Goal: Information Seeking & Learning: Learn about a topic

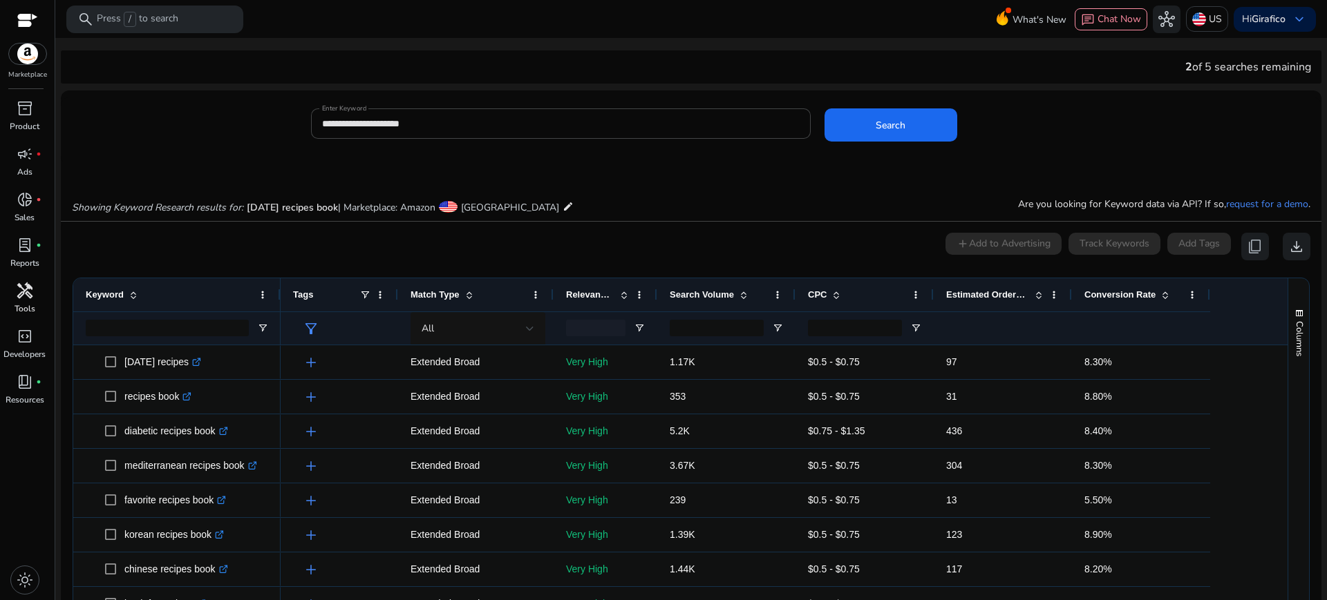
click at [30, 298] on span "handyman" at bounding box center [25, 291] width 17 height 17
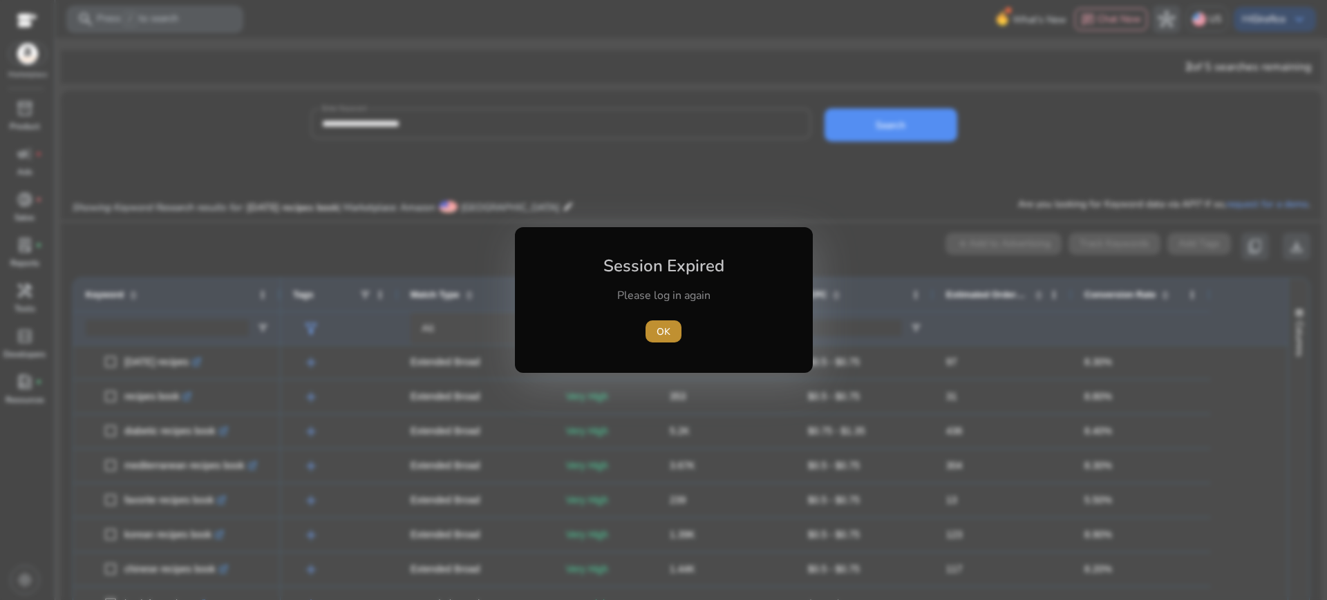
click at [667, 332] on span "OK" at bounding box center [663, 332] width 14 height 15
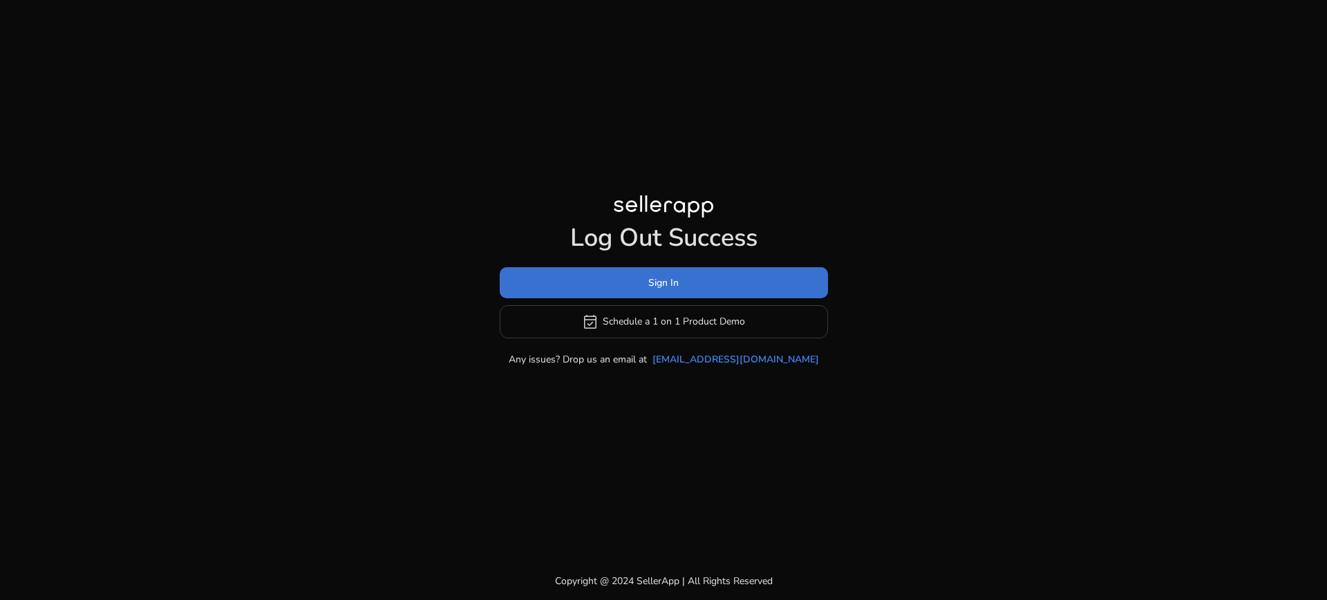
click at [703, 292] on span at bounding box center [664, 282] width 328 height 33
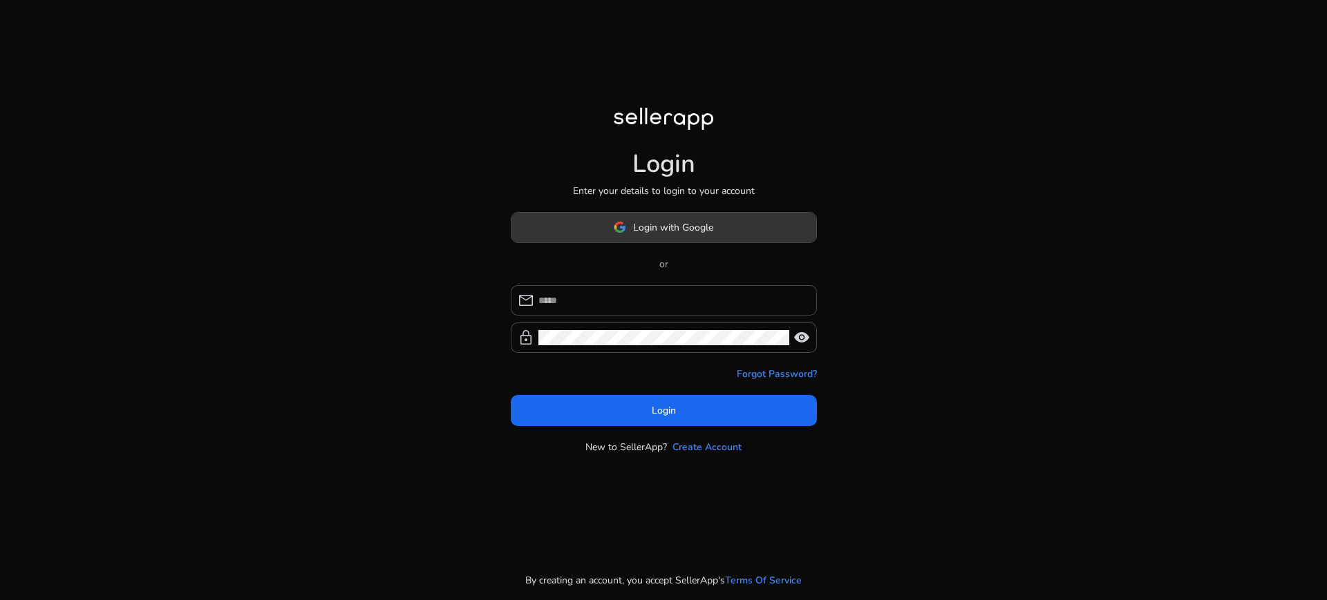
click at [709, 234] on span at bounding box center [663, 227] width 305 height 33
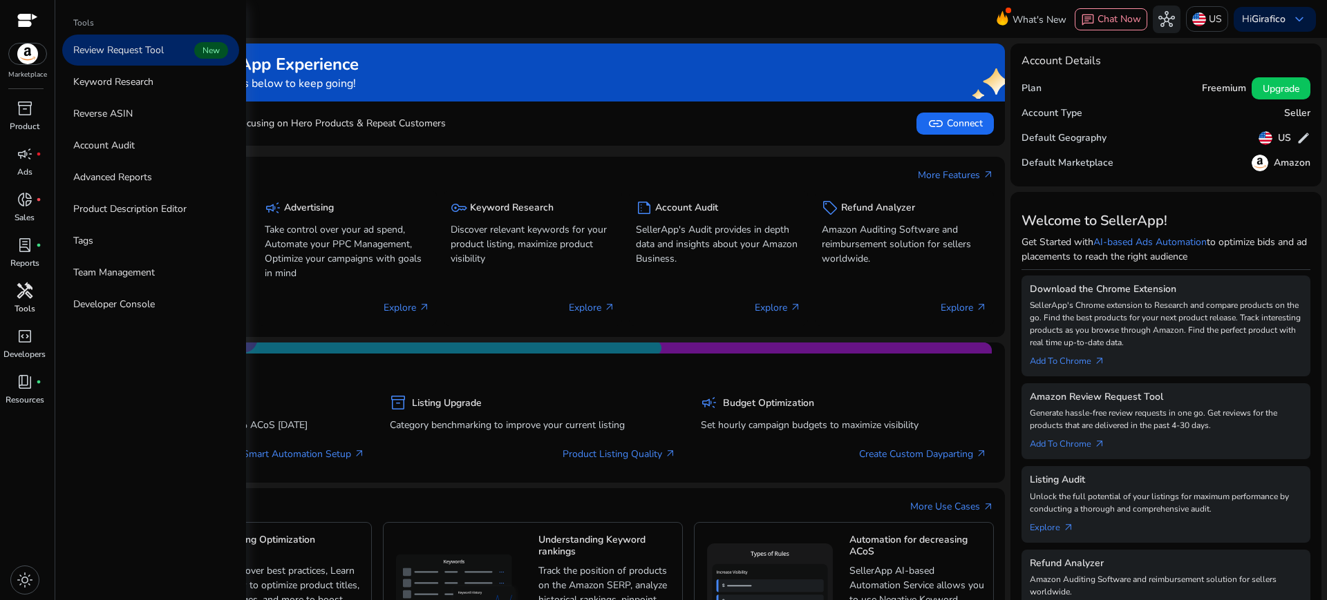
click at [26, 313] on p "Tools" at bounding box center [25, 309] width 21 height 12
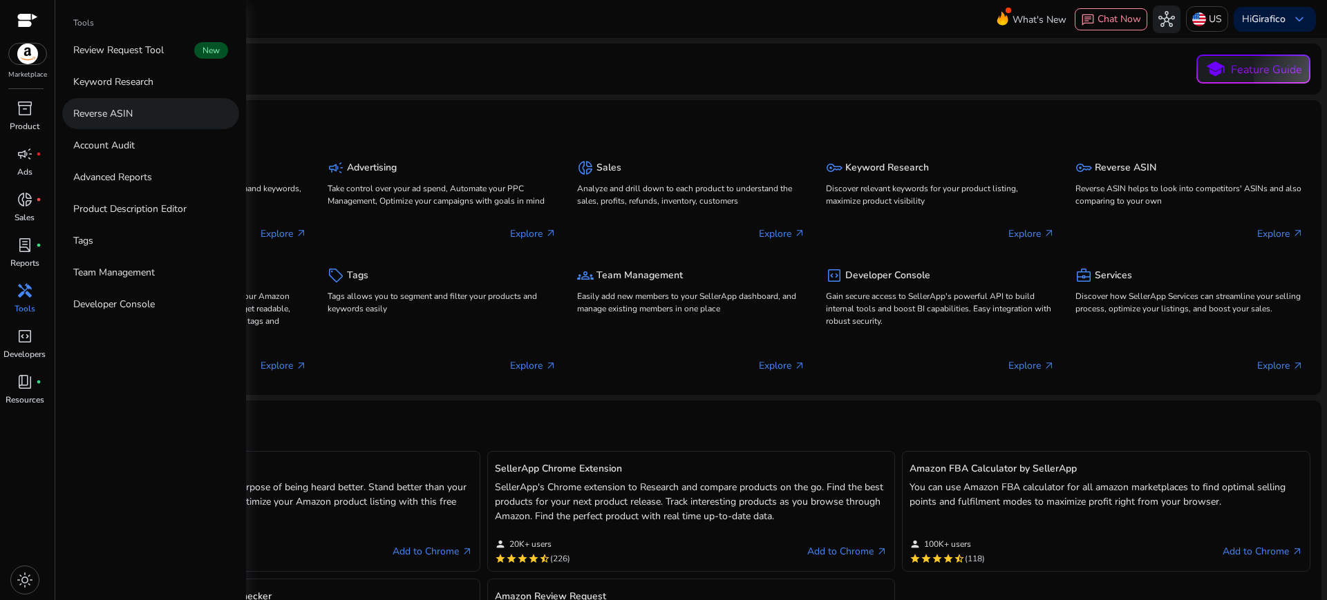
click at [137, 113] on link "Reverse ASIN" at bounding box center [150, 113] width 177 height 31
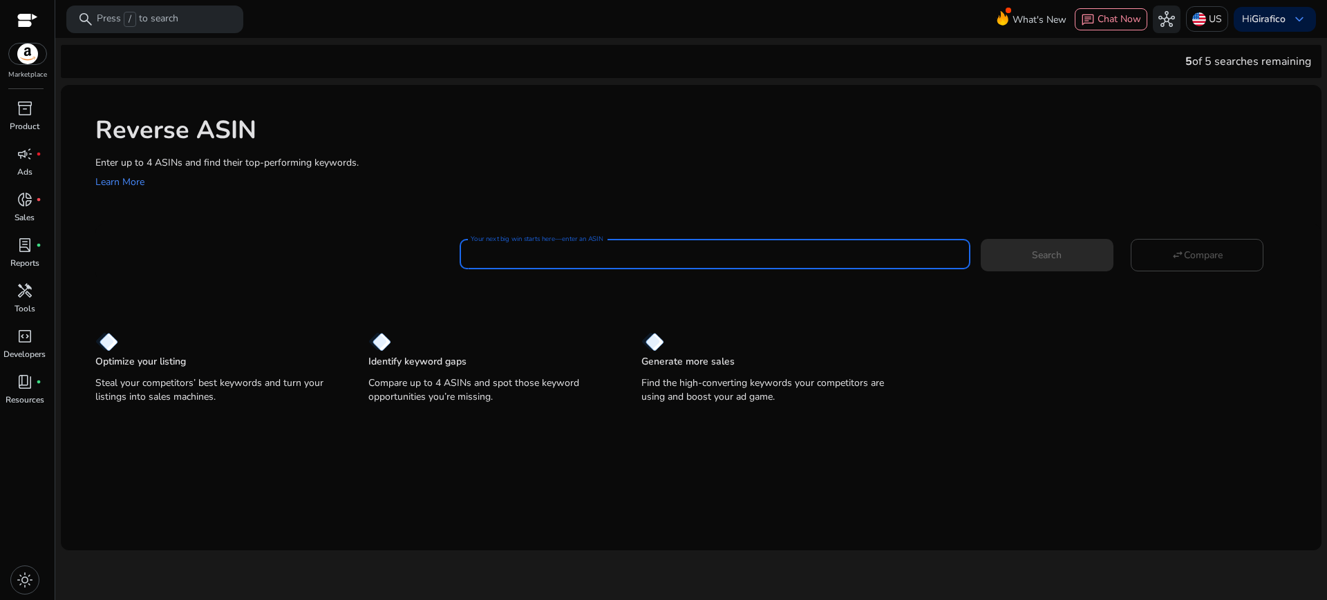
click at [507, 254] on input "Your next big win starts here—enter an ASIN" at bounding box center [714, 254] width 488 height 15
paste input "**********"
type input "**********"
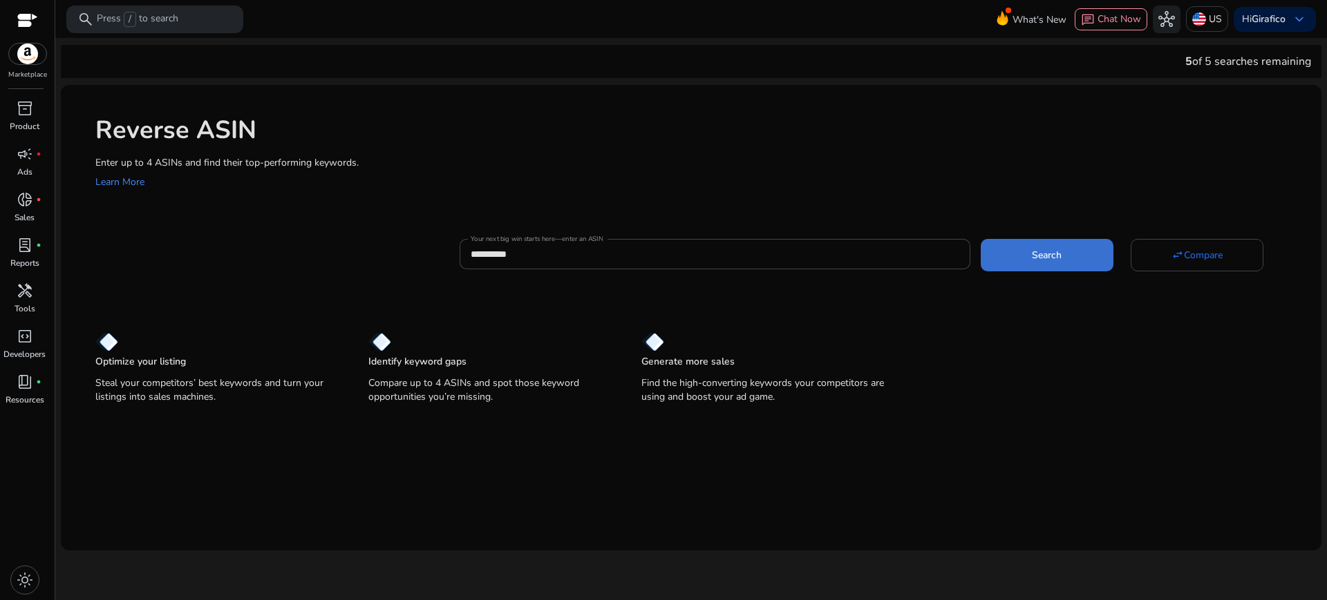
click at [1011, 251] on span at bounding box center [1046, 254] width 133 height 33
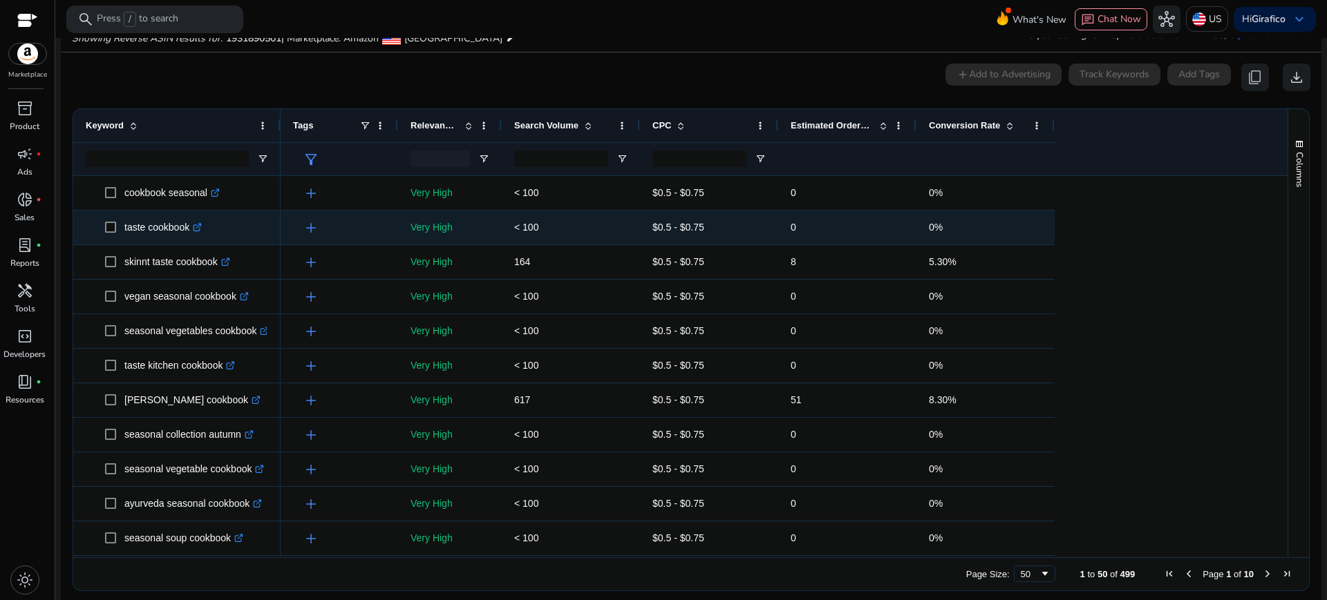
scroll to position [155, 0]
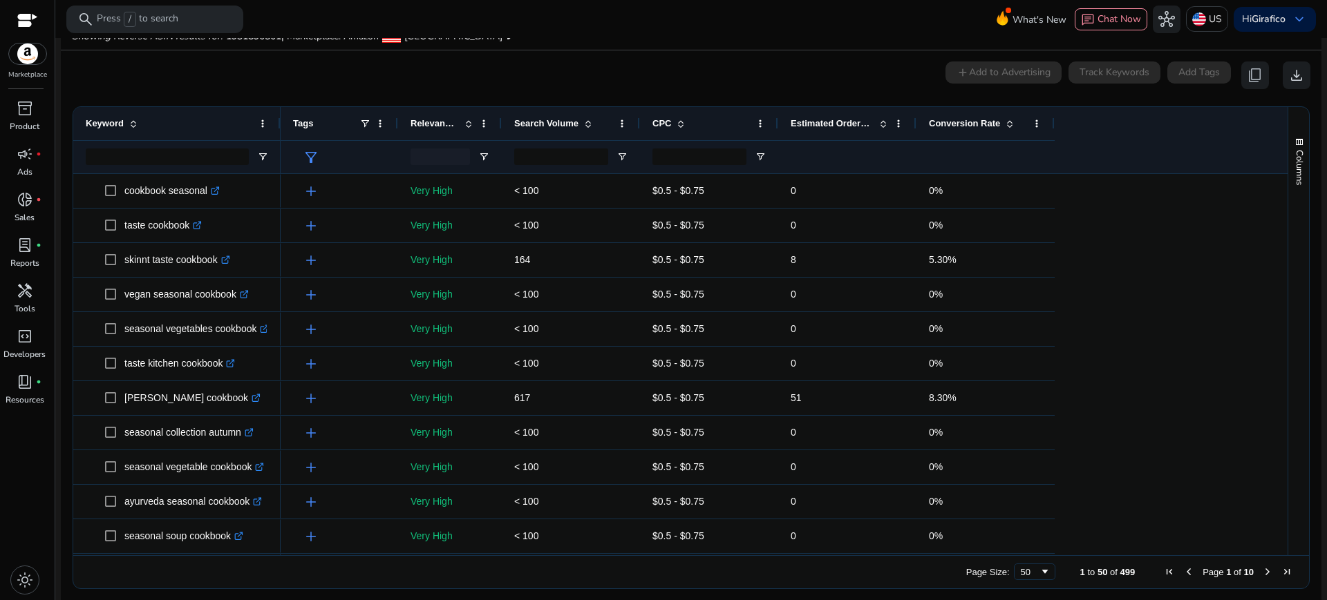
click at [842, 119] on span "Estimated Orders/Month" at bounding box center [831, 123] width 83 height 10
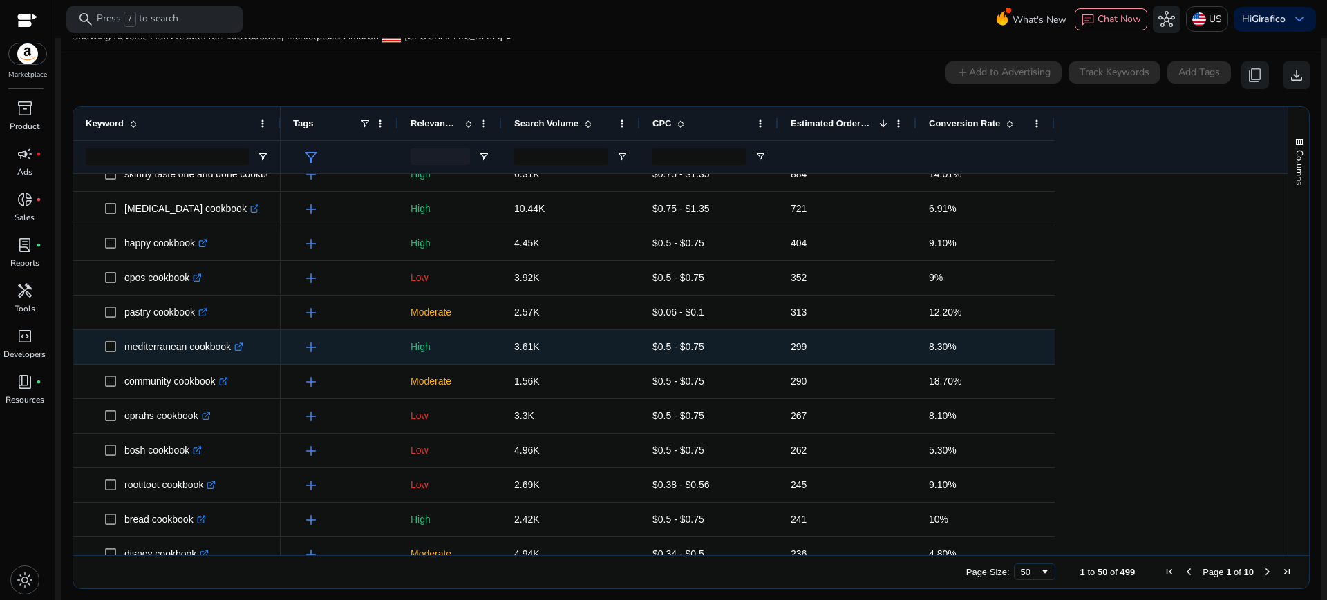
scroll to position [122, 0]
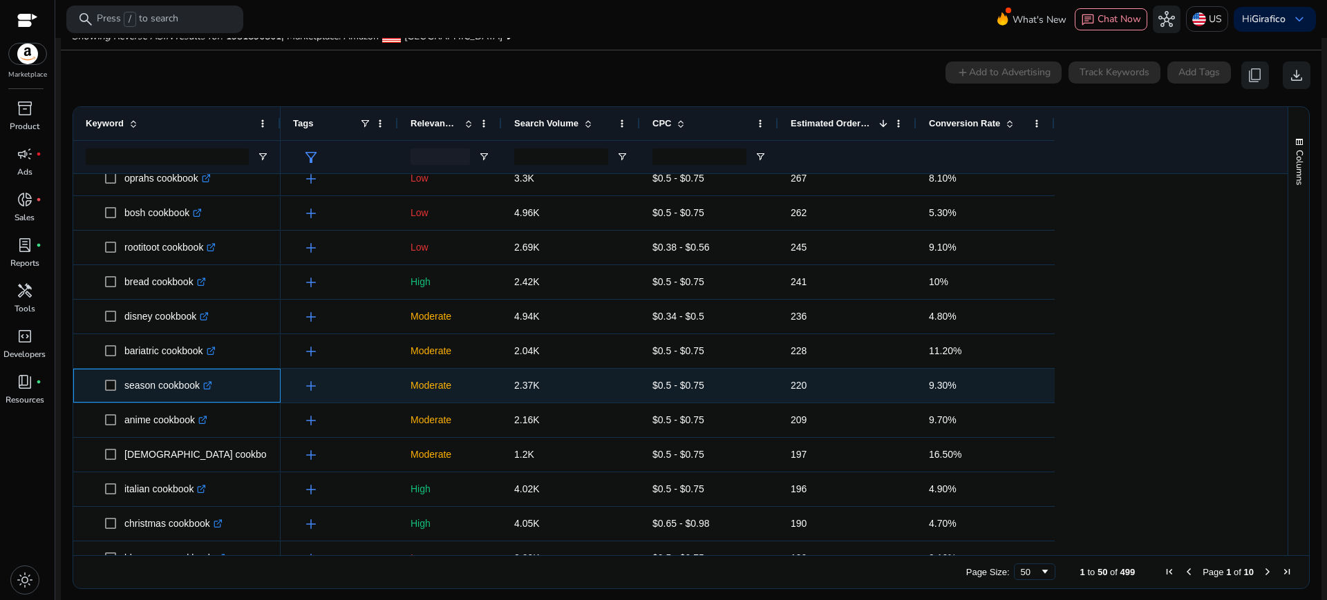
drag, startPoint x: 124, startPoint y: 387, endPoint x: 199, endPoint y: 394, distance: 75.0
click at [199, 394] on p "season cookbook .st0{fill:#2c8af8}" at bounding box center [168, 386] width 88 height 28
copy p "season cookbook"
